Goal: Find specific page/section: Find specific page/section

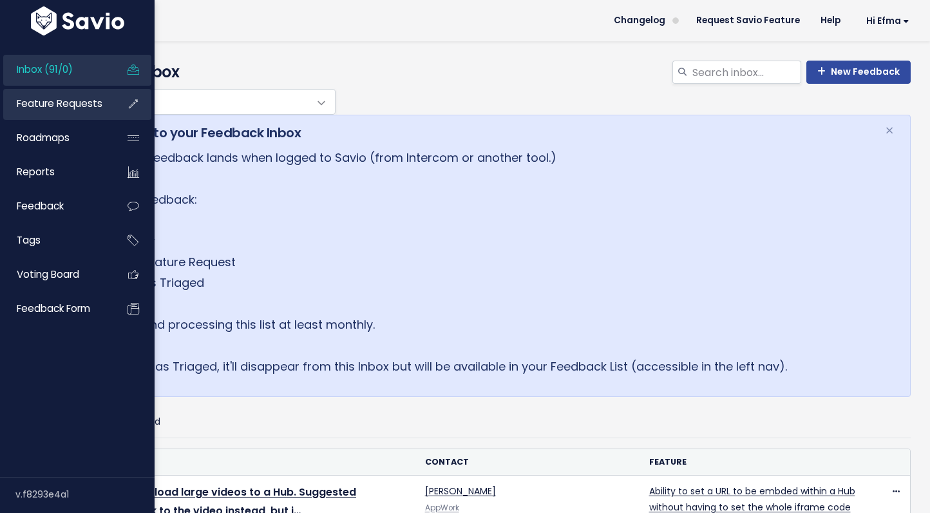
click at [60, 106] on span "Feature Requests" at bounding box center [60, 104] width 86 height 14
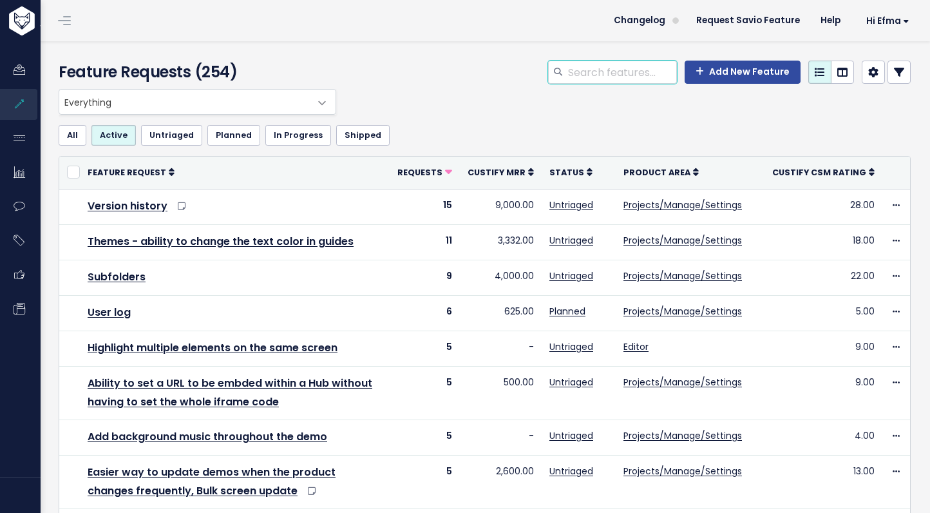
click at [610, 73] on input "search" at bounding box center [622, 72] width 110 height 23
type input "popup"
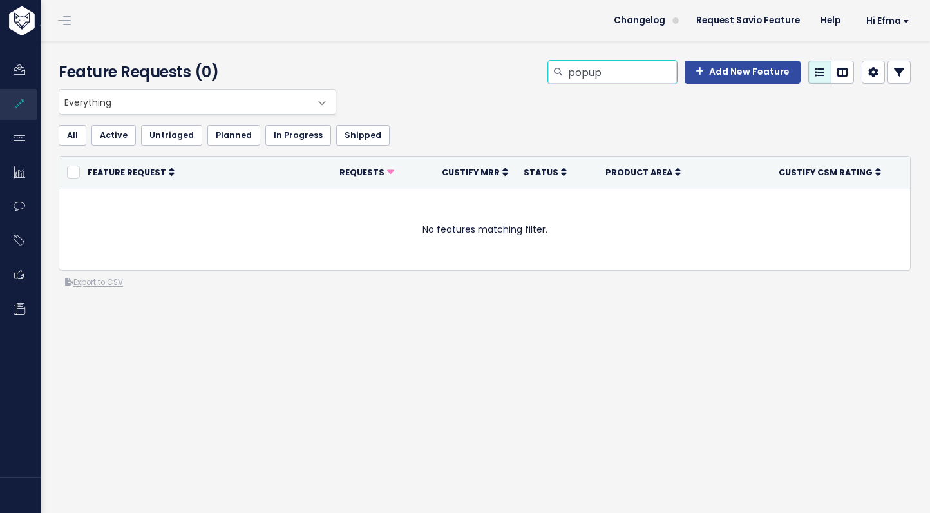
drag, startPoint x: 622, startPoint y: 74, endPoint x: 538, endPoint y: 65, distance: 84.9
click at [538, 65] on div "popup Add New Feature" at bounding box center [630, 75] width 582 height 28
